Goal: Information Seeking & Learning: Learn about a topic

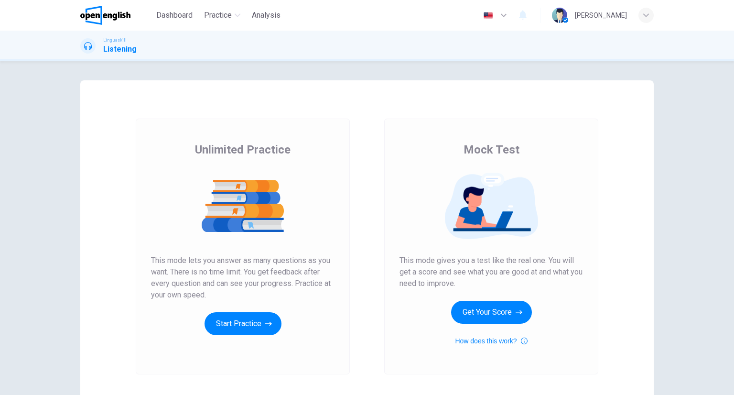
click at [259, 325] on button "Start Practice" at bounding box center [243, 323] width 77 height 23
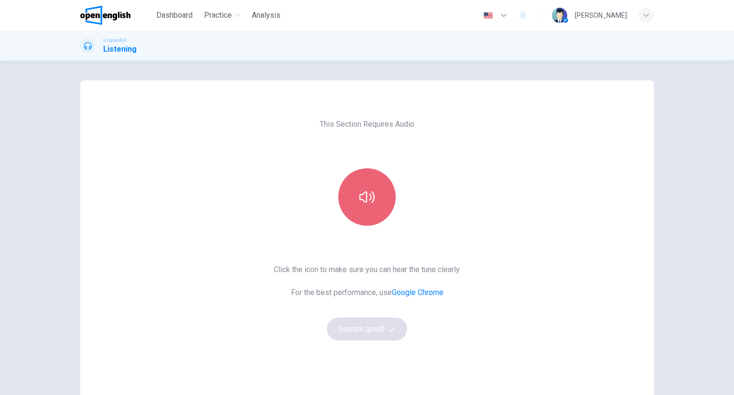
click at [363, 197] on icon "button" at bounding box center [366, 196] width 15 height 15
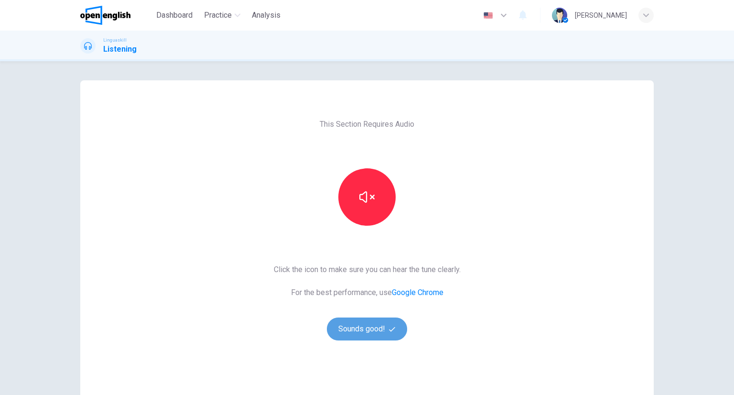
click at [369, 332] on button "Sounds good!" at bounding box center [367, 328] width 80 height 23
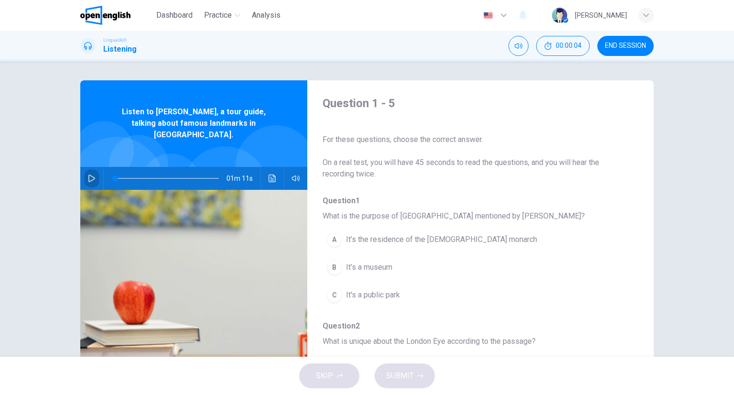
click at [88, 174] on icon "button" at bounding box center [91, 178] width 7 height 8
click at [649, 18] on div "button" at bounding box center [646, 15] width 15 height 15
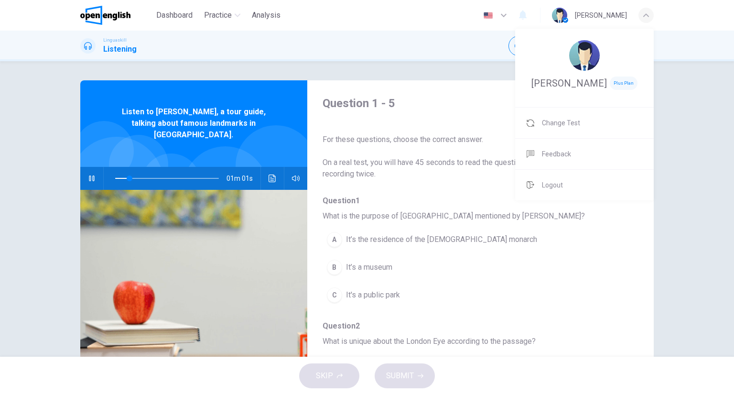
click at [649, 18] on div at bounding box center [367, 197] width 734 height 395
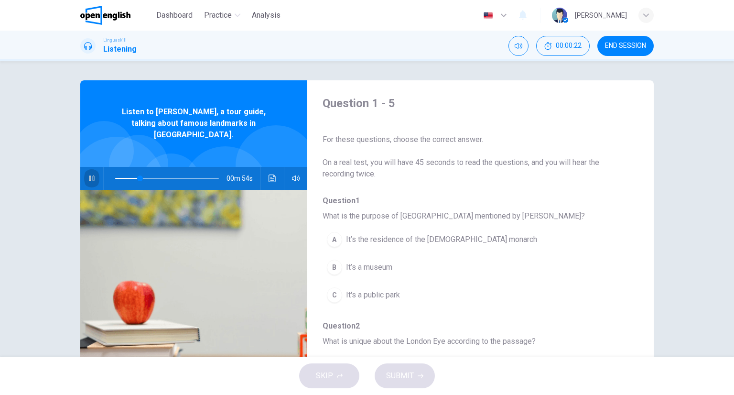
click at [89, 175] on icon "button" at bounding box center [91, 178] width 5 height 6
type input "**"
click at [509, 16] on icon "button" at bounding box center [503, 15] width 11 height 11
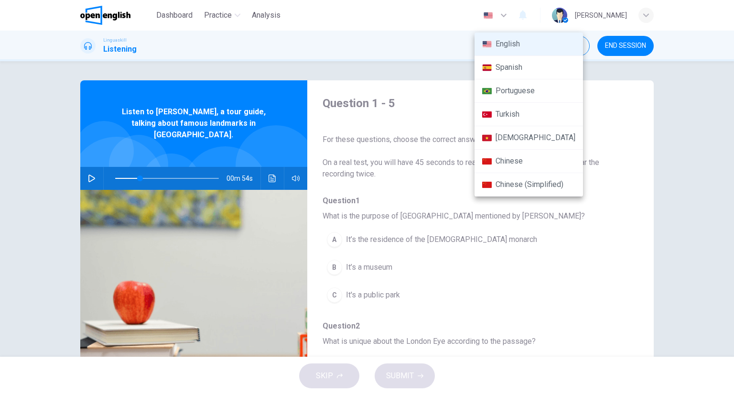
click at [184, 19] on div at bounding box center [367, 197] width 734 height 395
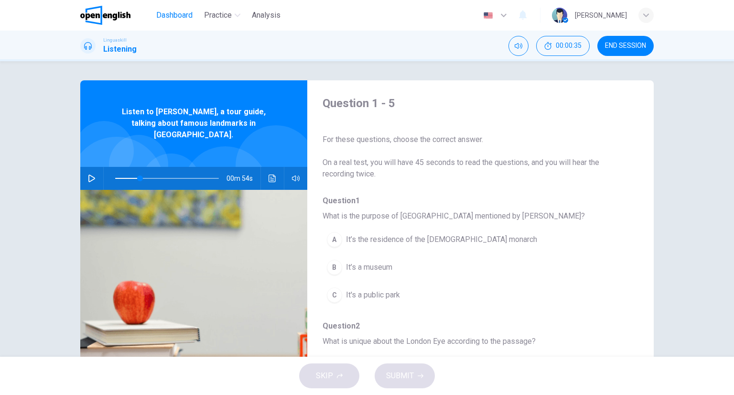
click at [181, 12] on span "Dashboard" at bounding box center [174, 15] width 36 height 11
